Goal: Obtain resource: Download file/media

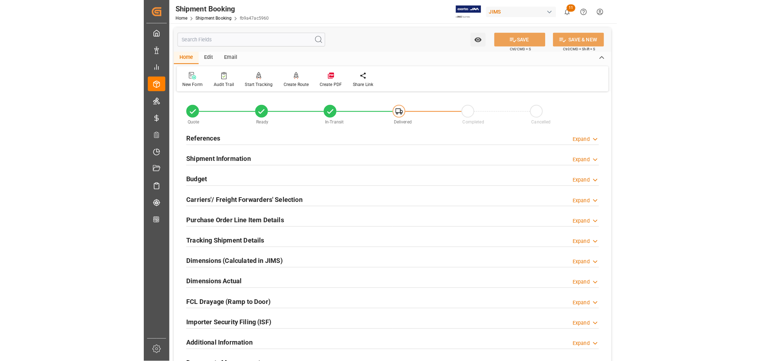
scroll to position [373, 0]
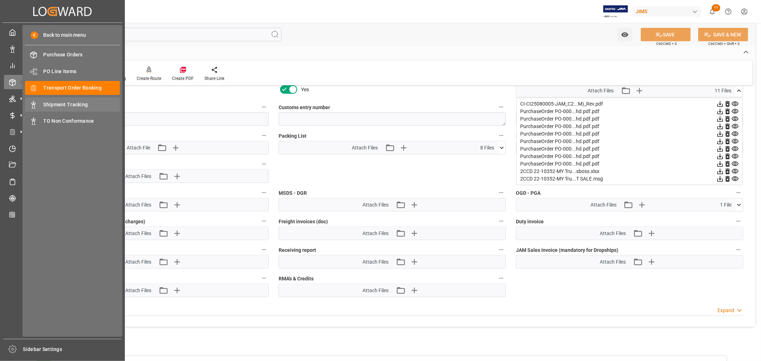
click at [68, 105] on span "Shipment Tracking" at bounding box center [82, 104] width 77 height 7
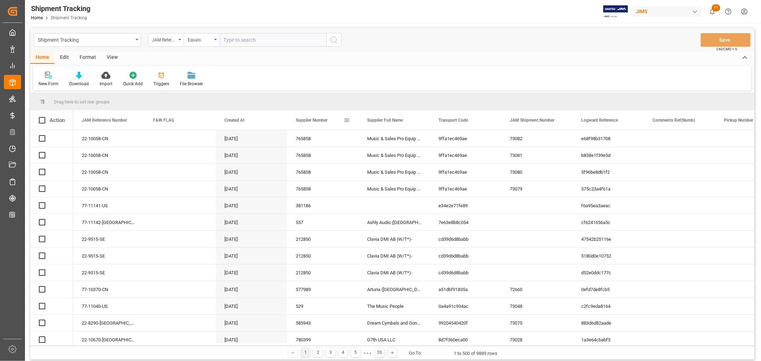
click at [348, 119] on span at bounding box center [346, 120] width 6 height 6
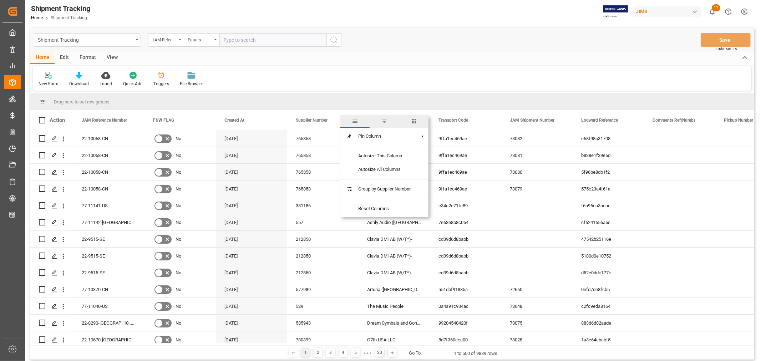
click at [347, 119] on span "general" at bounding box center [354, 121] width 29 height 13
click at [347, 121] on span at bounding box center [346, 120] width 6 height 6
click at [415, 120] on span "columns" at bounding box center [413, 121] width 6 height 6
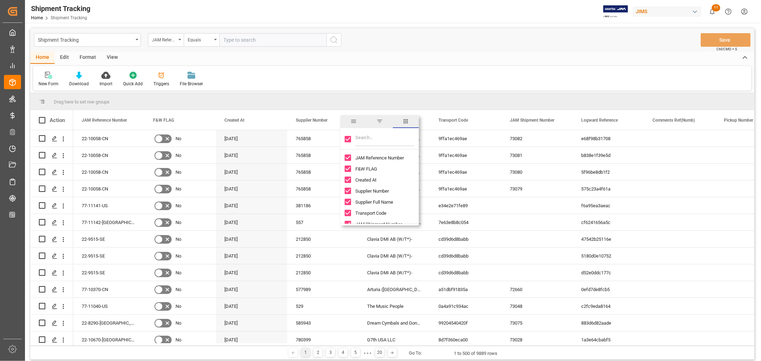
click at [347, 139] on input "Toggle Select All Columns" at bounding box center [347, 139] width 6 height 6
checkbox input "false"
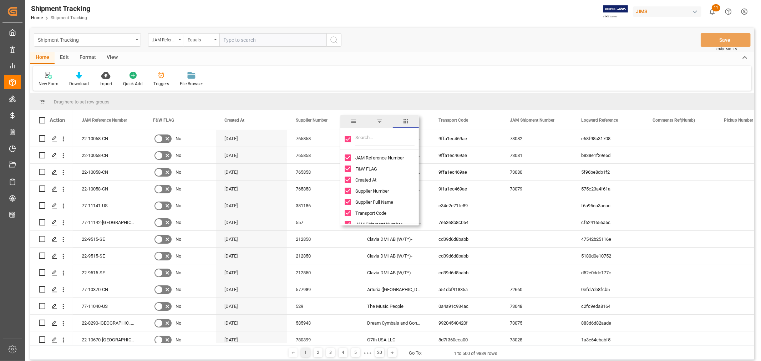
checkbox input "false"
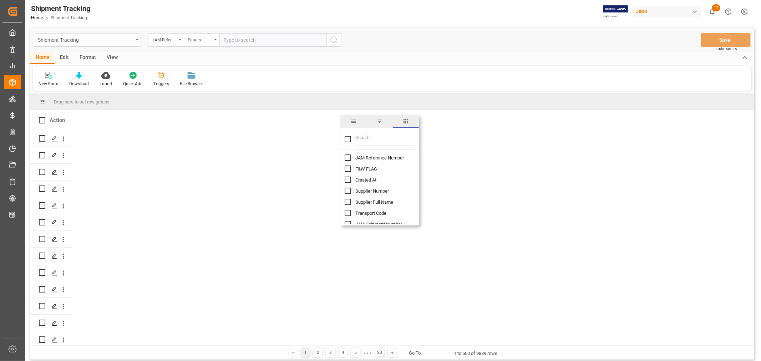
click at [349, 158] on input "JAM Reference Number column toggle visibility (hidden)" at bounding box center [347, 157] width 6 height 6
checkbox input "true"
checkbox input "false"
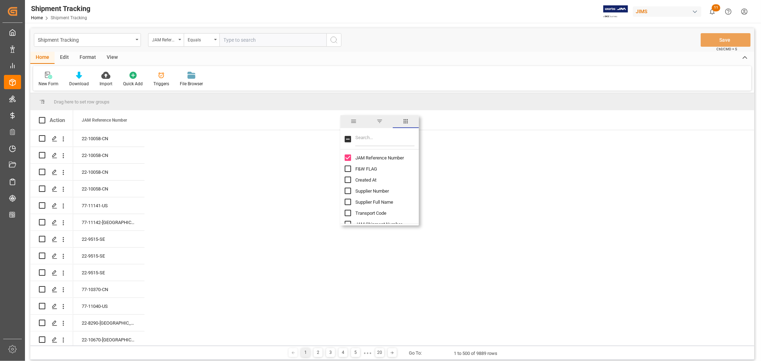
click at [372, 140] on input "Filter Columns Input" at bounding box center [384, 139] width 59 height 14
type input "ship"
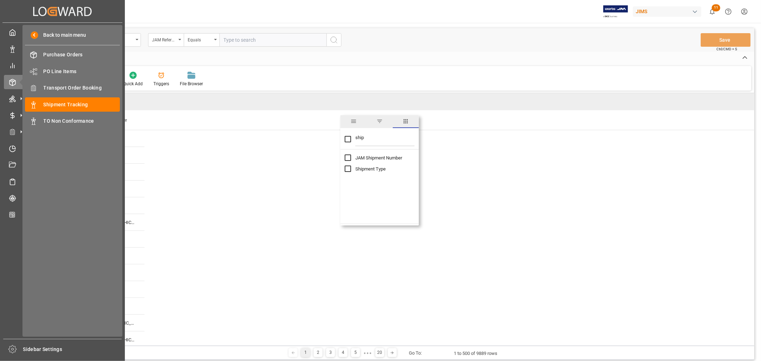
drag, startPoint x: 80, startPoint y: 86, endPoint x: 193, endPoint y: 148, distance: 129.3
click at [80, 86] on span "Transport Order Booking" at bounding box center [82, 87] width 77 height 7
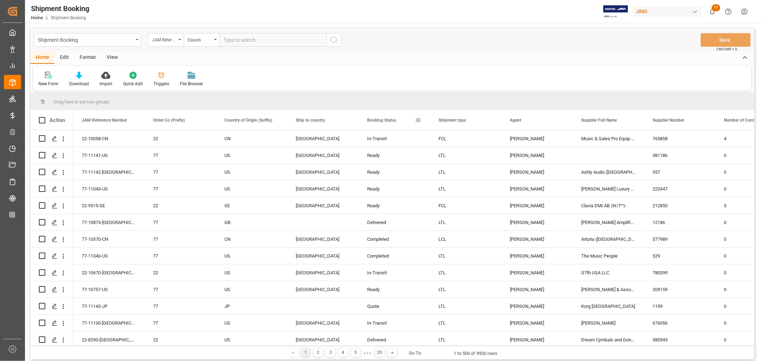
click at [419, 120] on span at bounding box center [418, 120] width 6 height 6
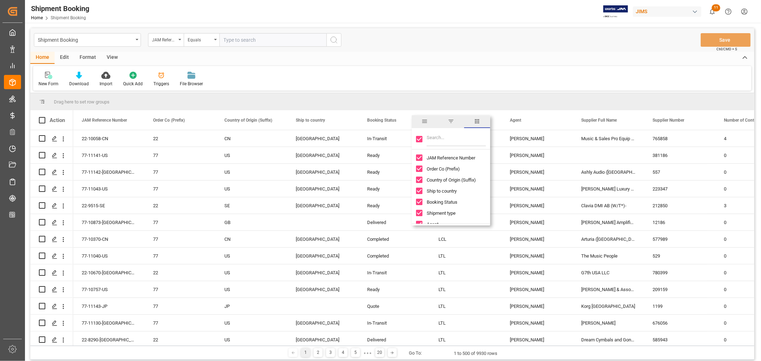
click at [418, 138] on input "Toggle Select All Columns" at bounding box center [419, 139] width 6 height 6
checkbox input "false"
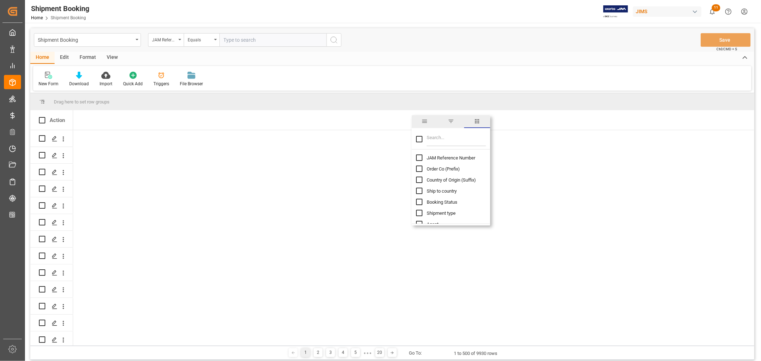
checkbox input "false"
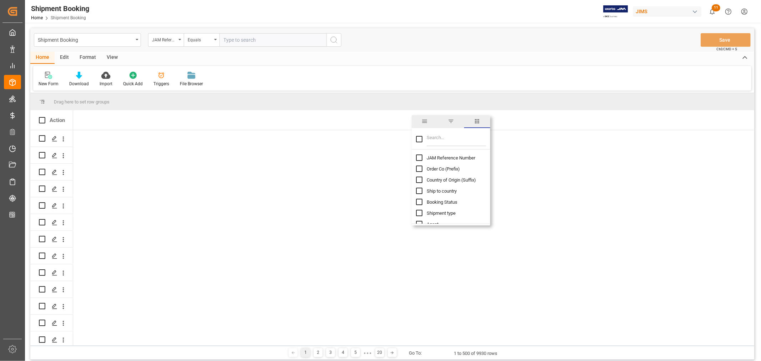
checkbox input "false"
click at [419, 156] on input "JAM Reference Number column toggle visibility (hidden)" at bounding box center [419, 157] width 6 height 6
checkbox input "true"
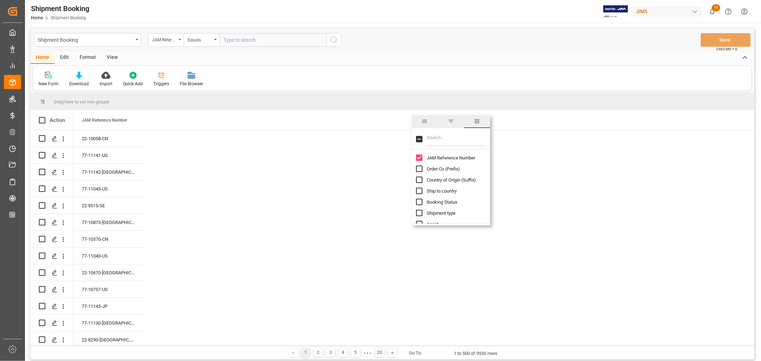
checkbox input "false"
click at [455, 138] on input "Filter Columns Input" at bounding box center [455, 139] width 59 height 14
type input "ship"
click at [418, 158] on input "Ship to country column toggle visibility (hidden)" at bounding box center [419, 157] width 6 height 6
checkbox input "true"
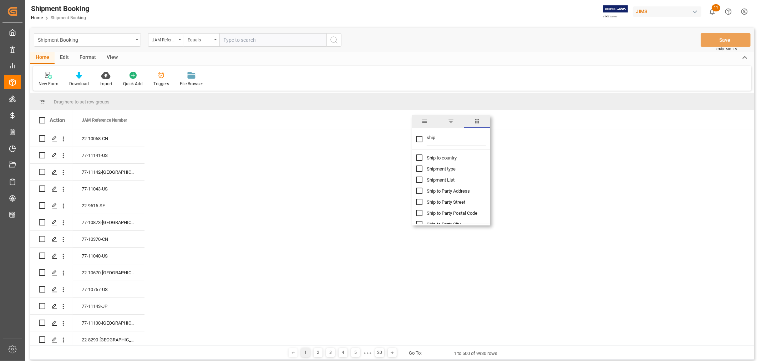
checkbox input "false"
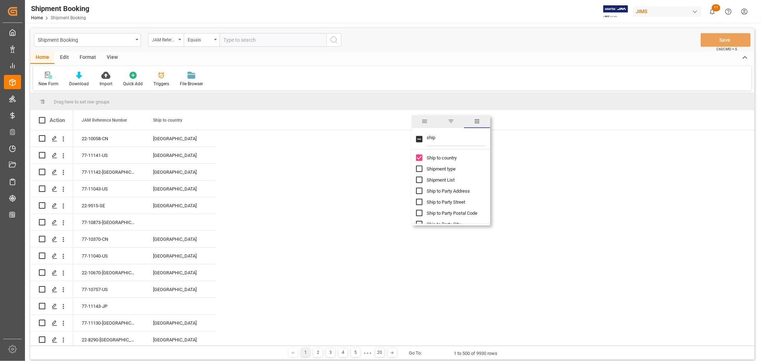
drag, startPoint x: 439, startPoint y: 136, endPoint x: 423, endPoint y: 136, distance: 16.0
click at [423, 136] on div "ship" at bounding box center [451, 139] width 78 height 20
type input "order"
click at [420, 158] on input "Order Co (Prefix) column toggle visibility (hidden)" at bounding box center [419, 157] width 6 height 6
checkbox input "true"
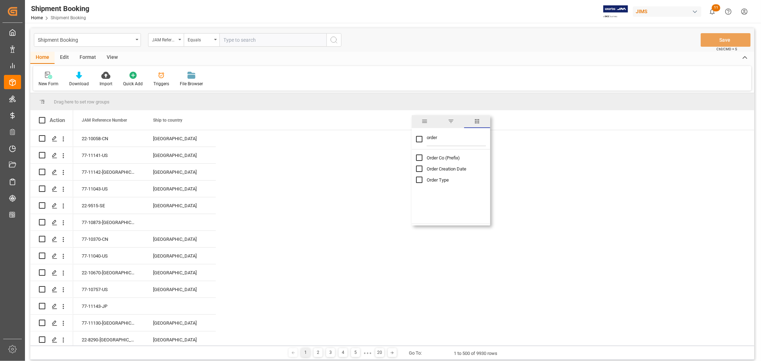
checkbox input "false"
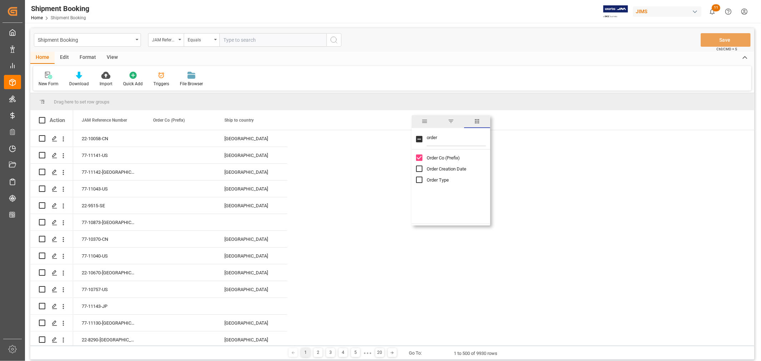
click at [432, 136] on input "order" at bounding box center [455, 139] width 59 height 14
type input "carrier"
click at [418, 169] on input "Name of the Carrier/Forwarder column toggle visibility (hidden)" at bounding box center [419, 168] width 6 height 6
checkbox input "true"
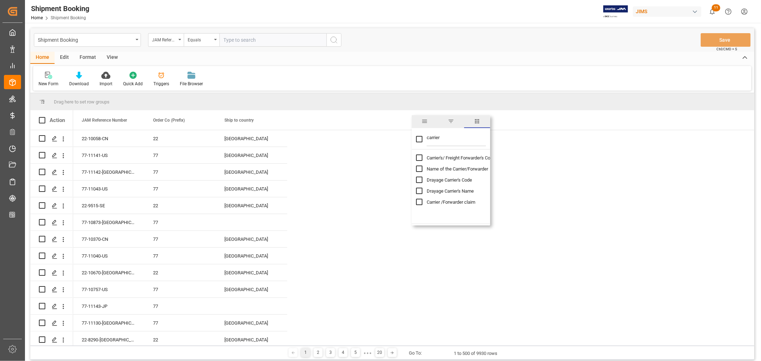
checkbox input "false"
click at [434, 138] on input "carrier" at bounding box center [455, 139] width 59 height 14
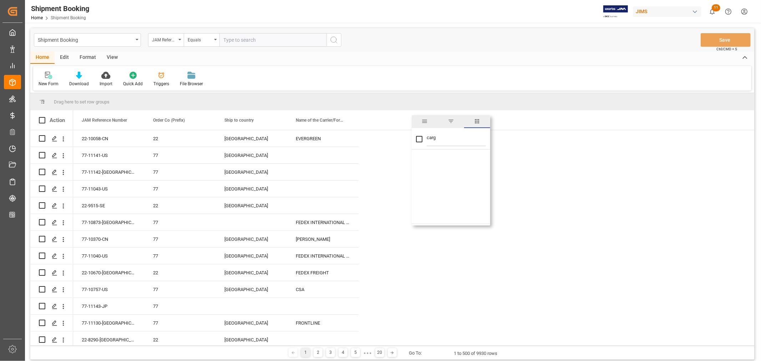
type input "car"
checkbox input "false"
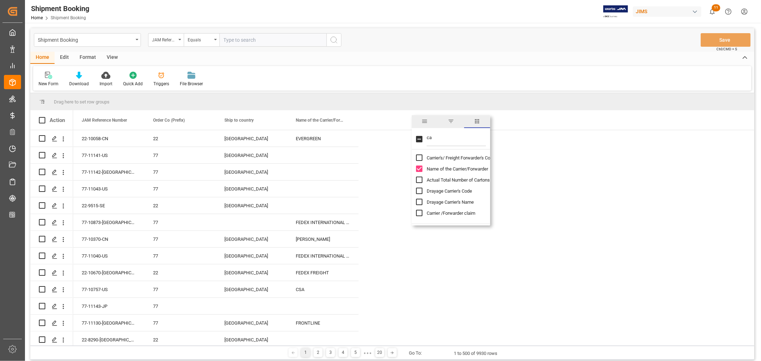
type input "c"
click at [552, 74] on div "New Form Download Import Quick Add Triggers File Browser" at bounding box center [392, 78] width 718 height 25
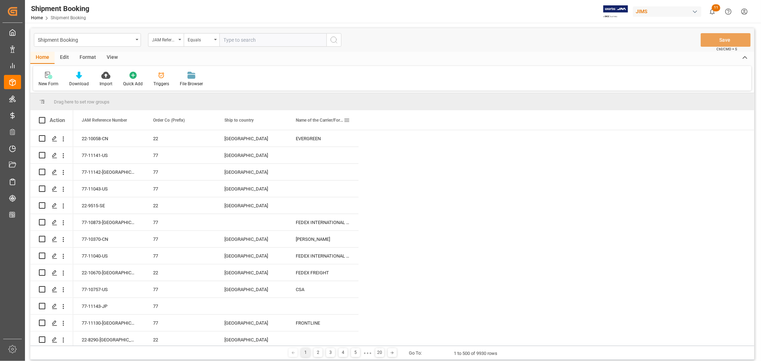
click at [345, 119] on span at bounding box center [346, 120] width 6 height 6
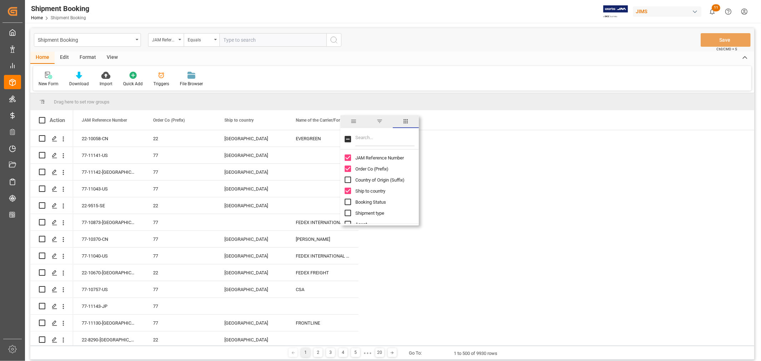
click at [380, 121] on span "filter" at bounding box center [379, 121] width 6 height 6
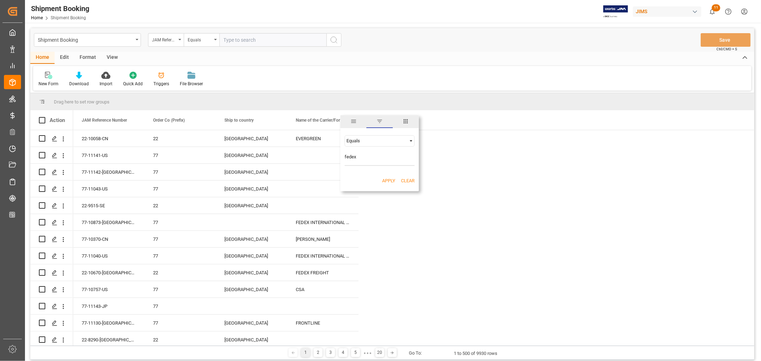
type input "fedex"
click at [364, 143] on div "Equals" at bounding box center [376, 140] width 60 height 5
click at [357, 234] on span "Contains" at bounding box center [355, 231] width 18 height 5
click at [389, 179] on button "Apply" at bounding box center [388, 180] width 13 height 7
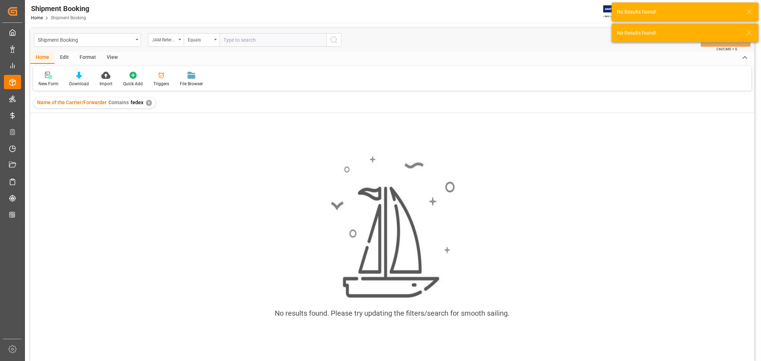
click at [146, 102] on div "✕" at bounding box center [149, 103] width 6 height 6
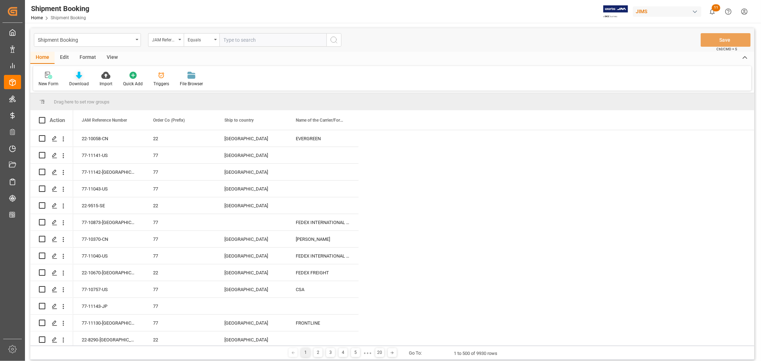
click at [78, 81] on div "Download" at bounding box center [79, 84] width 20 height 6
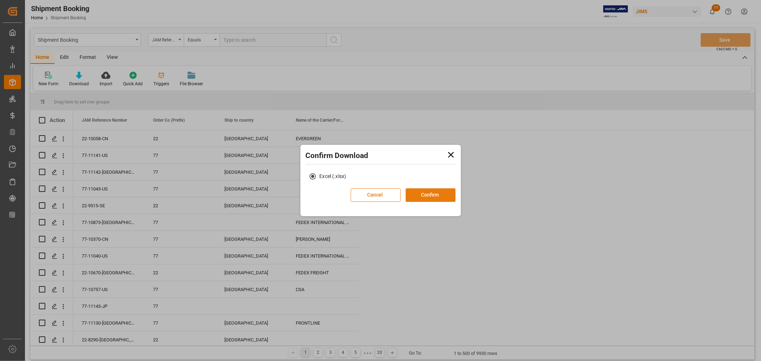
click at [433, 194] on button "Confirm" at bounding box center [430, 195] width 50 height 14
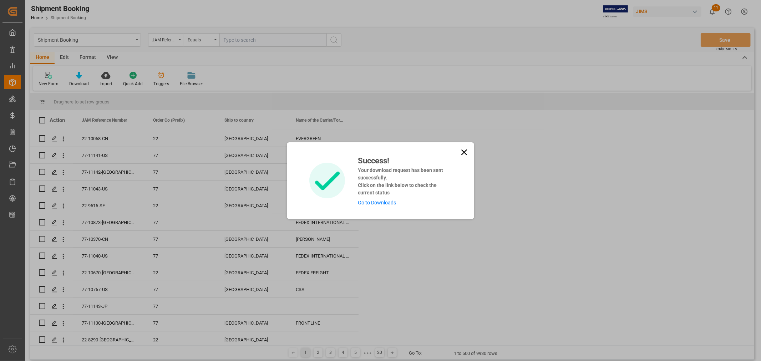
click at [372, 202] on link "Go to Downloads" at bounding box center [377, 203] width 38 height 6
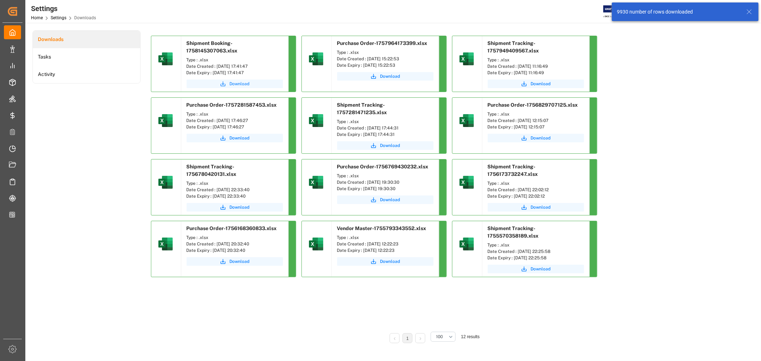
click at [237, 83] on span "Download" at bounding box center [240, 84] width 20 height 6
